Goal: Task Accomplishment & Management: Complete application form

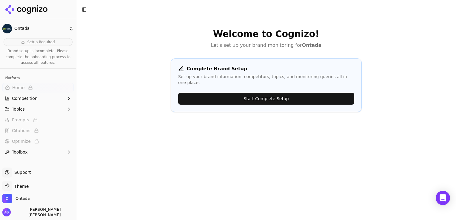
click at [223, 97] on button "Start Complete Setup" at bounding box center [266, 99] width 176 height 12
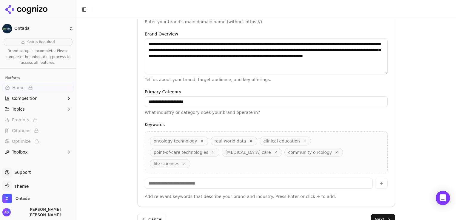
scroll to position [165, 0]
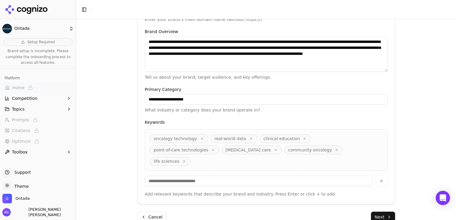
click at [284, 176] on input at bounding box center [259, 181] width 228 height 11
click at [379, 176] on button "button" at bounding box center [381, 181] width 13 height 11
click at [242, 176] on input "**********" at bounding box center [259, 181] width 228 height 11
type input "**********"
click at [377, 176] on button "button" at bounding box center [381, 181] width 13 height 11
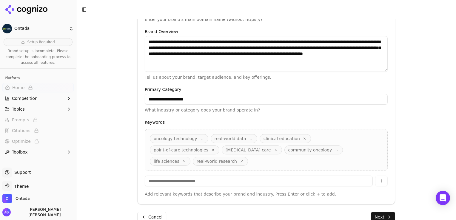
click at [322, 176] on input at bounding box center [259, 181] width 228 height 11
type input "*"
type input "**********"
click at [379, 176] on button "button" at bounding box center [381, 181] width 13 height 11
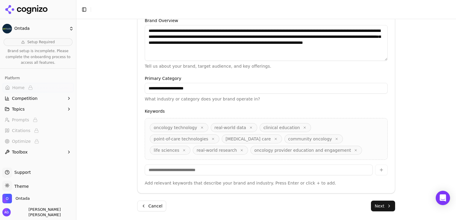
click at [375, 205] on button "Next" at bounding box center [383, 206] width 24 height 11
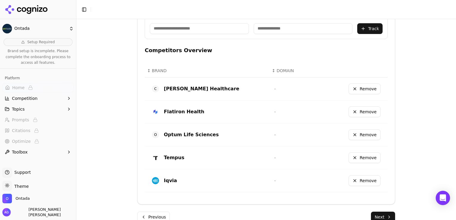
scroll to position [250, 0]
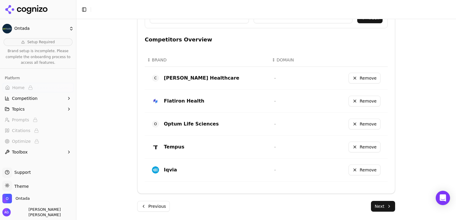
click at [375, 205] on button "Next" at bounding box center [383, 206] width 24 height 11
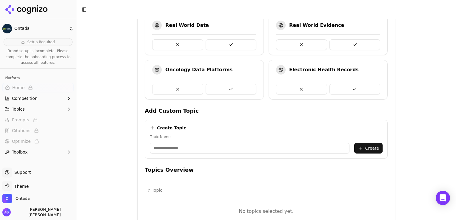
scroll to position [219, 0]
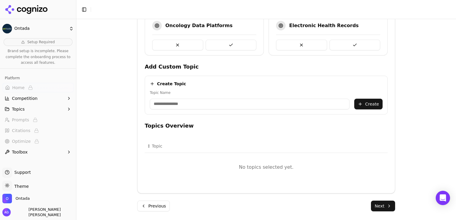
click at [376, 205] on button "Next" at bounding box center [383, 206] width 24 height 11
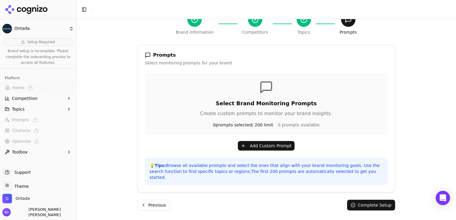
scroll to position [58, 0]
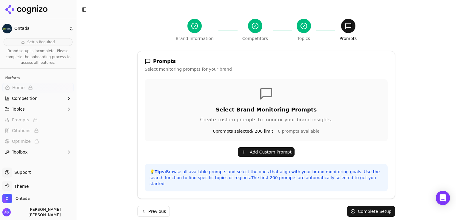
click at [73, 96] on button "Competition" at bounding box center [37, 99] width 71 height 10
click at [67, 98] on icon "button" at bounding box center [69, 98] width 5 height 5
click at [33, 41] on span "Setup Required" at bounding box center [40, 42] width 27 height 5
click at [159, 207] on button "Previous" at bounding box center [153, 211] width 33 height 11
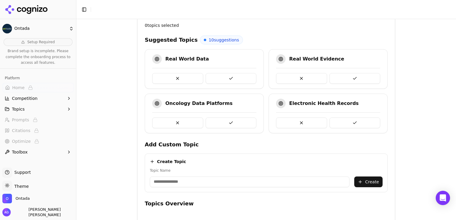
scroll to position [147, 0]
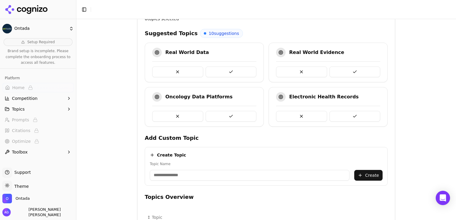
click at [232, 71] on button at bounding box center [231, 72] width 51 height 11
click at [226, 117] on button at bounding box center [231, 116] width 51 height 11
click at [236, 116] on button at bounding box center [231, 116] width 51 height 11
click at [244, 69] on button at bounding box center [231, 72] width 51 height 11
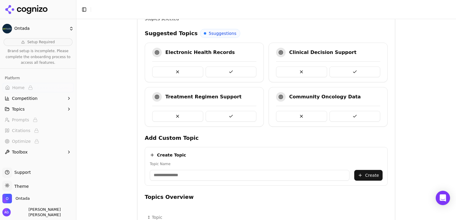
click at [244, 69] on button at bounding box center [231, 72] width 51 height 11
click at [232, 114] on button at bounding box center [231, 116] width 51 height 11
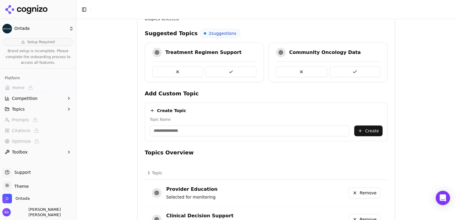
click at [351, 72] on button at bounding box center [355, 72] width 51 height 11
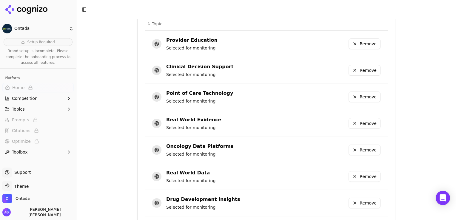
scroll to position [384, 0]
